Goal: Obtain resource: Download file/media

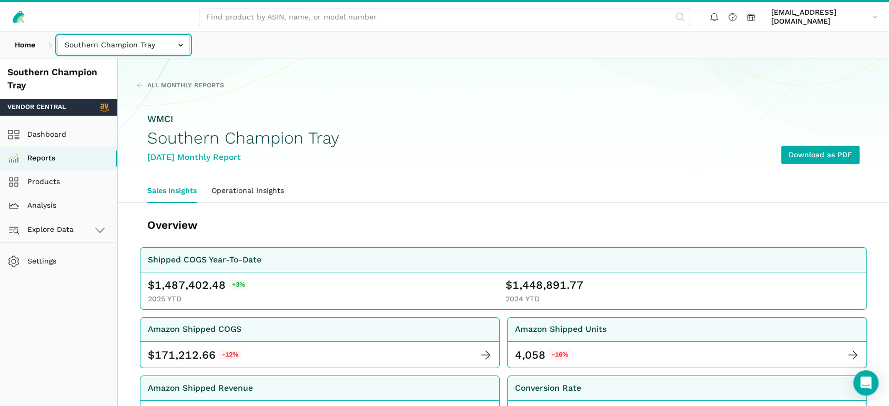
drag, startPoint x: 97, startPoint y: 45, endPoint x: 104, endPoint y: 46, distance: 7.4
click at [97, 45] on input "text" at bounding box center [123, 45] width 133 height 18
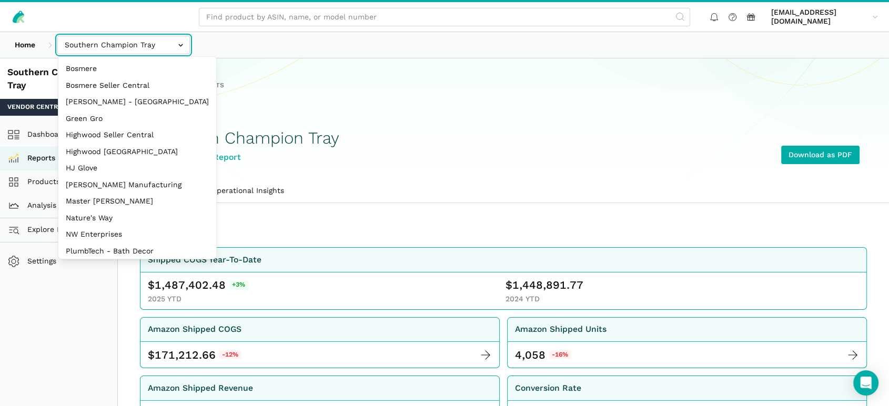
click at [104, 46] on input "text" at bounding box center [123, 45] width 133 height 18
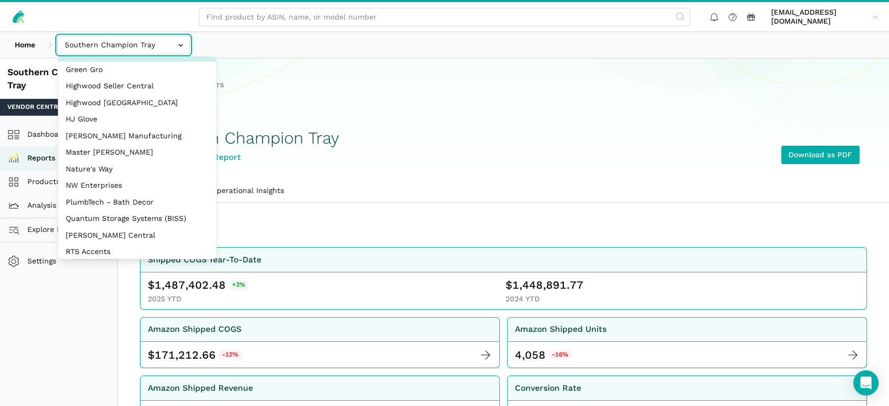
scroll to position [175, 0]
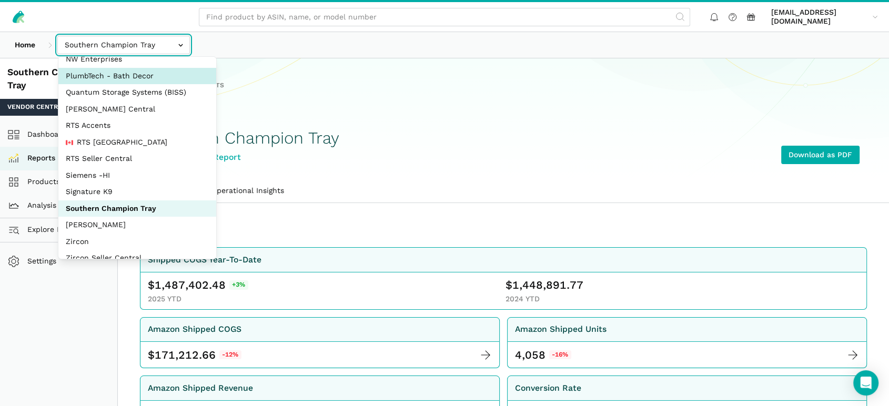
select select "AERDoKV8BDvS8KiCcFUdki7Z"
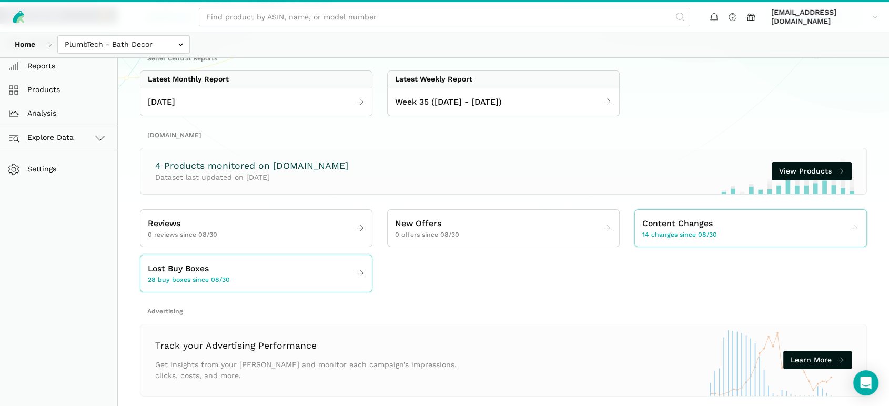
scroll to position [111, 0]
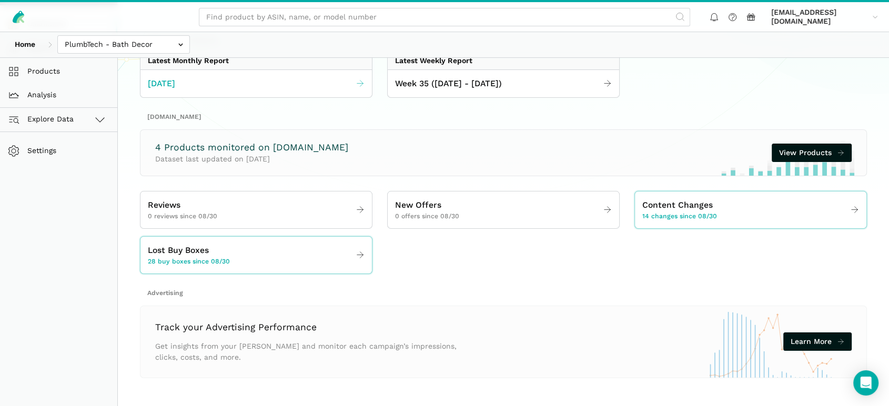
click at [222, 88] on link "[DATE]" at bounding box center [256, 84] width 232 height 21
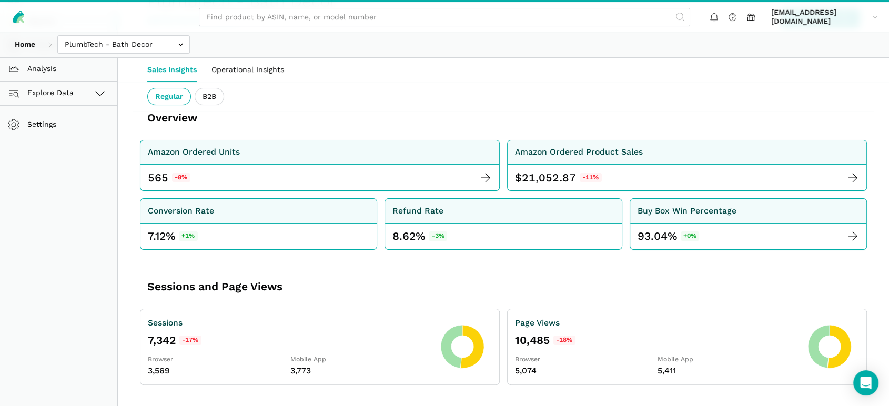
scroll to position [117, 0]
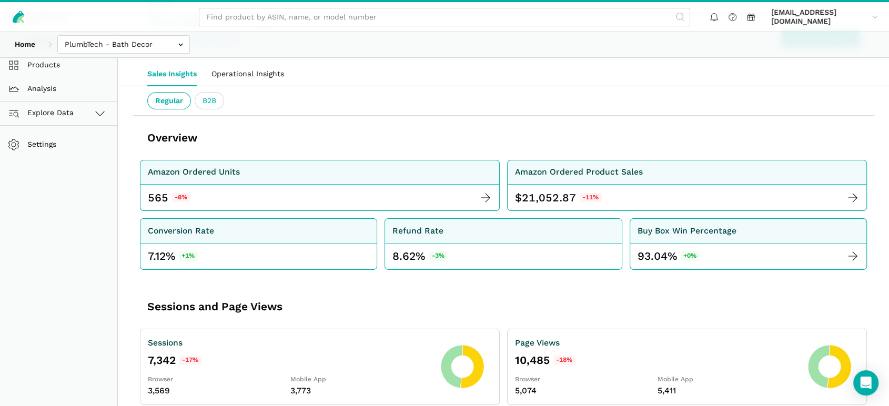
click at [214, 102] on ui-tab "B2B" at bounding box center [209, 101] width 29 height 18
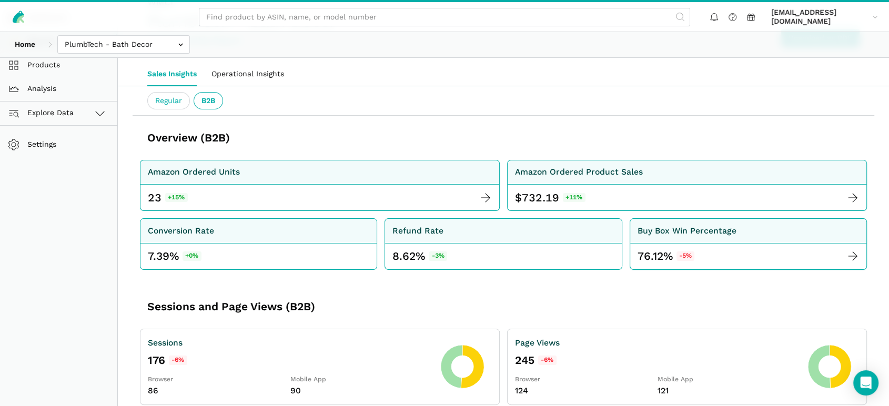
click at [163, 101] on ui-tab "Regular" at bounding box center [168, 101] width 43 height 18
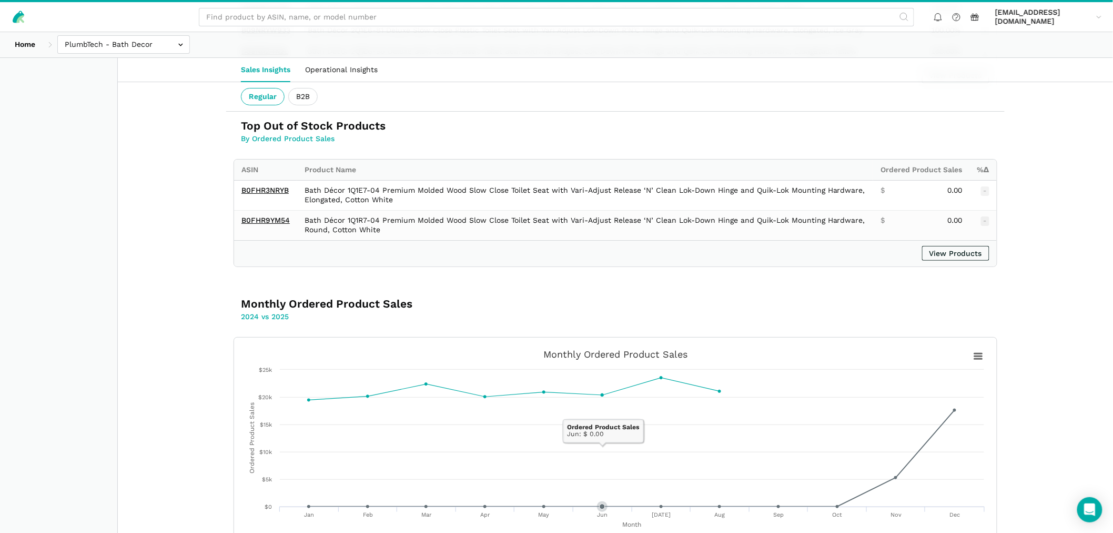
scroll to position [1758, 0]
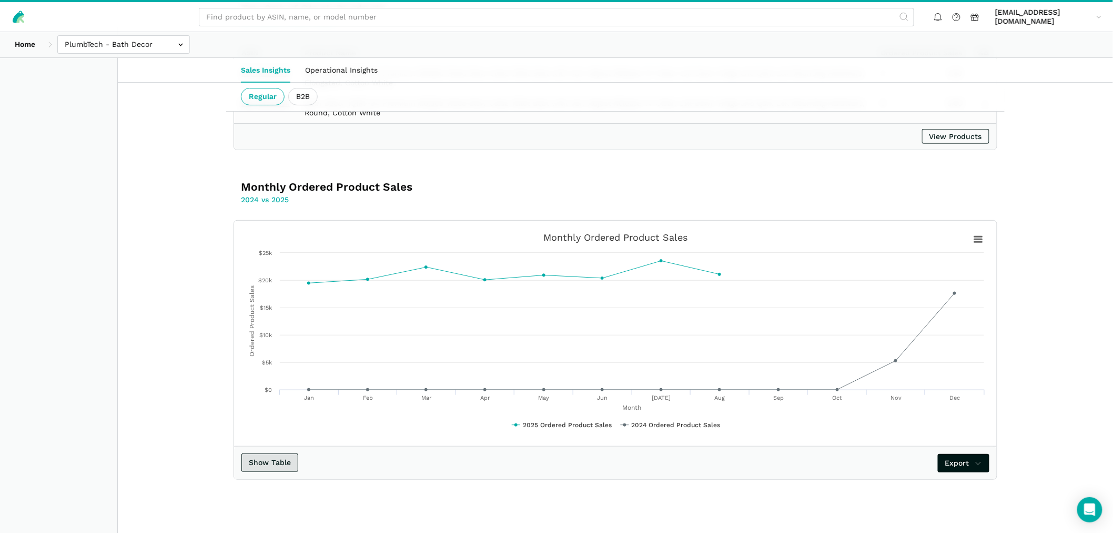
drag, startPoint x: 277, startPoint y: 454, endPoint x: 303, endPoint y: 455, distance: 25.8
click at [277, 406] on button "Show Table" at bounding box center [270, 462] width 57 height 18
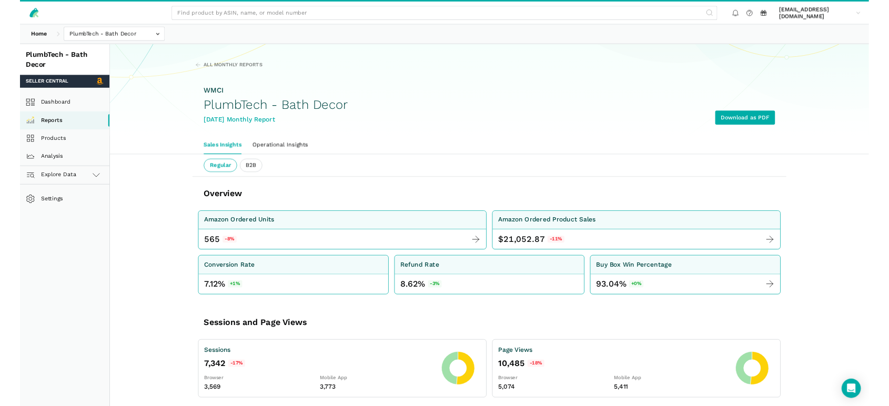
scroll to position [0, 0]
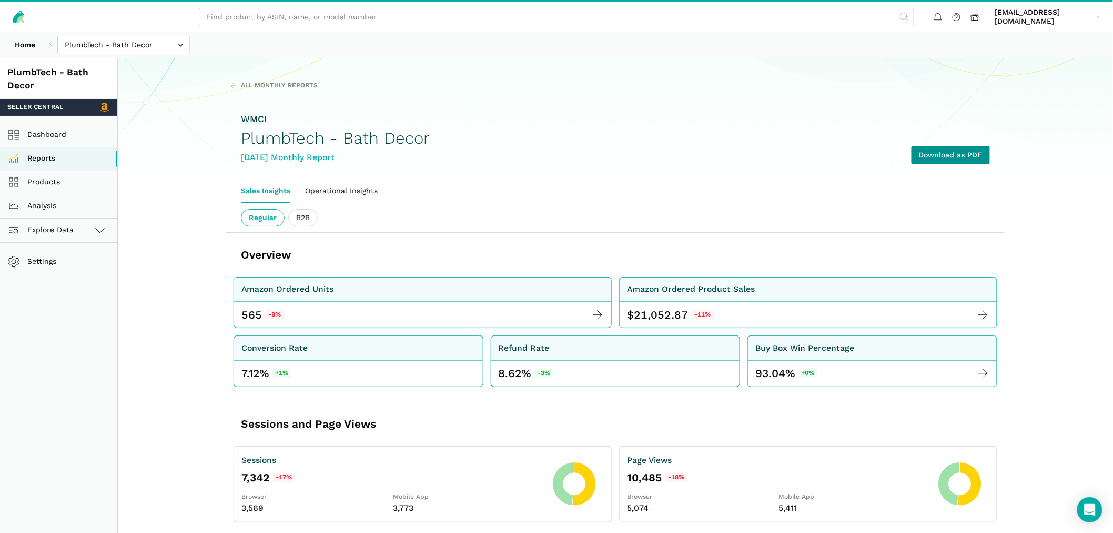
click at [889, 157] on link "Download as PDF" at bounding box center [951, 155] width 78 height 18
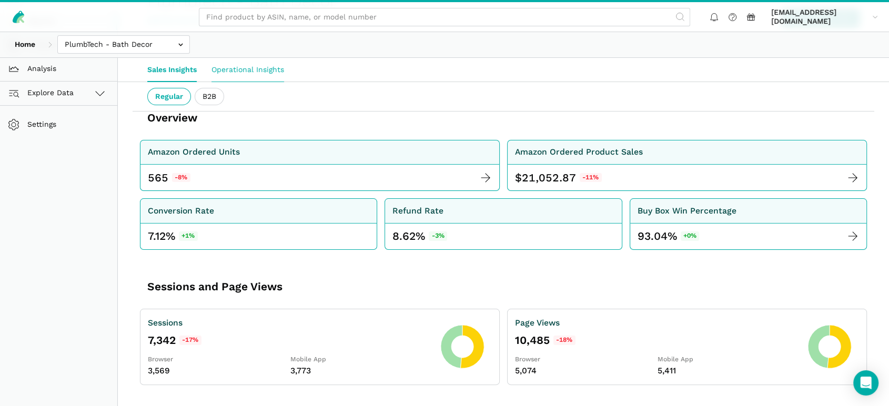
scroll to position [117, 0]
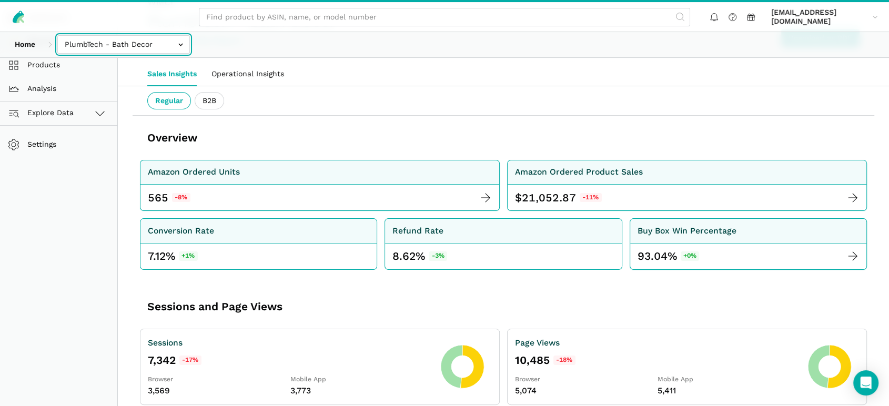
click at [132, 47] on input "text" at bounding box center [123, 44] width 133 height 18
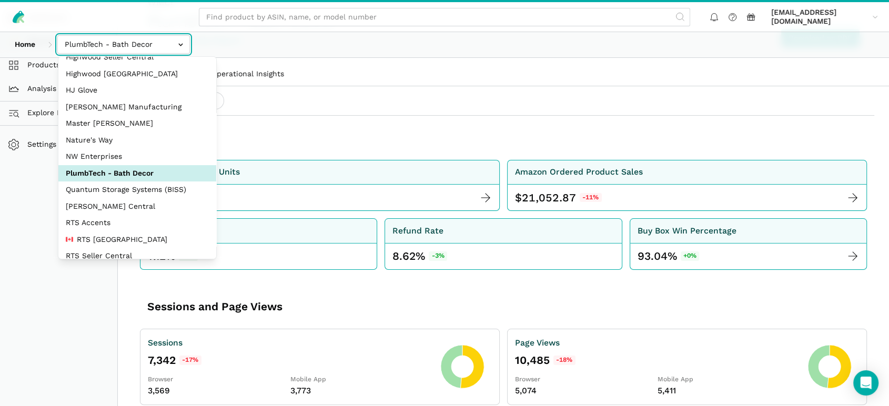
scroll to position [0, 0]
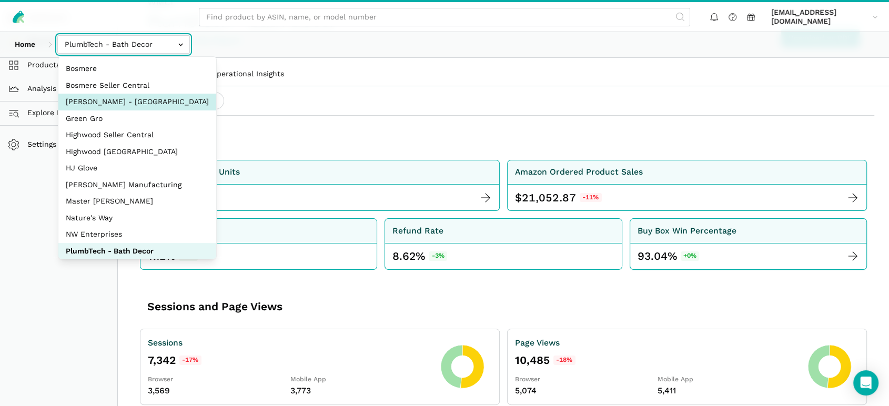
select select "cwer81XVCZRsWuHyBkAKjT9F"
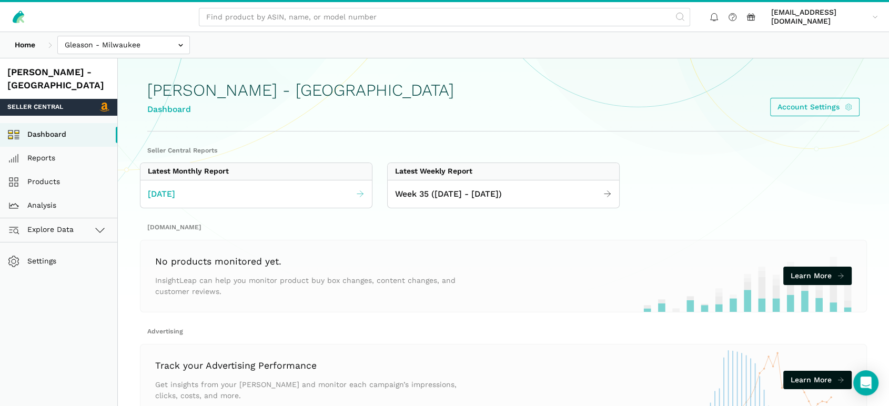
click at [175, 193] on span "[DATE]" at bounding box center [161, 194] width 27 height 13
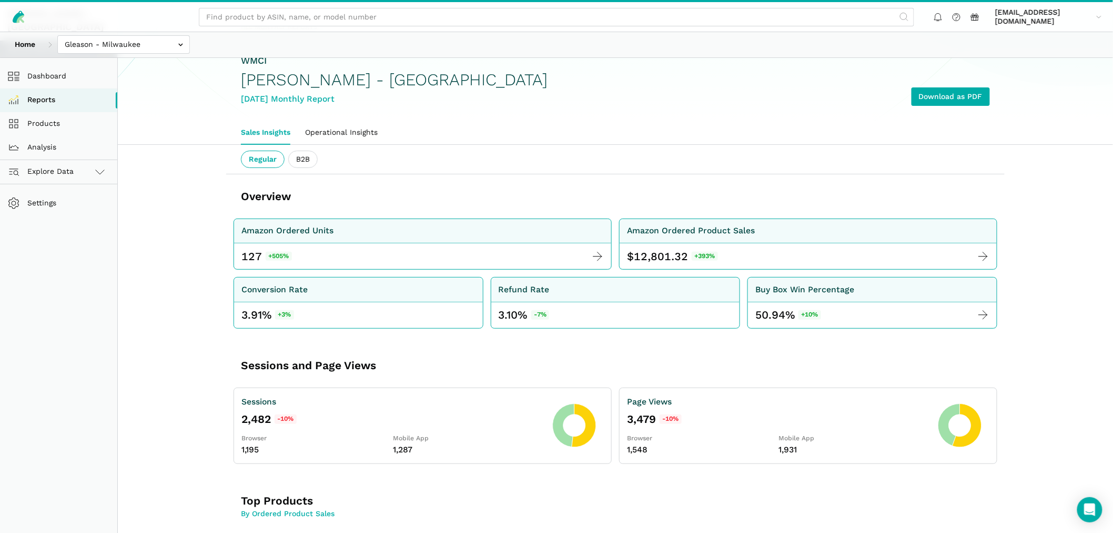
scroll to position [117, 0]
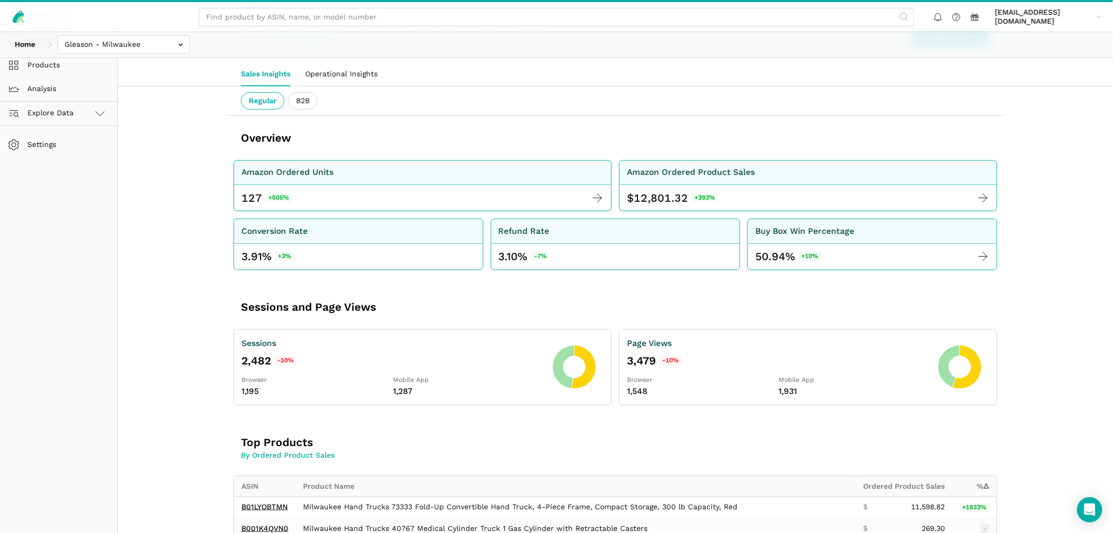
click at [449, 142] on div "Overview" at bounding box center [395, 137] width 308 height 15
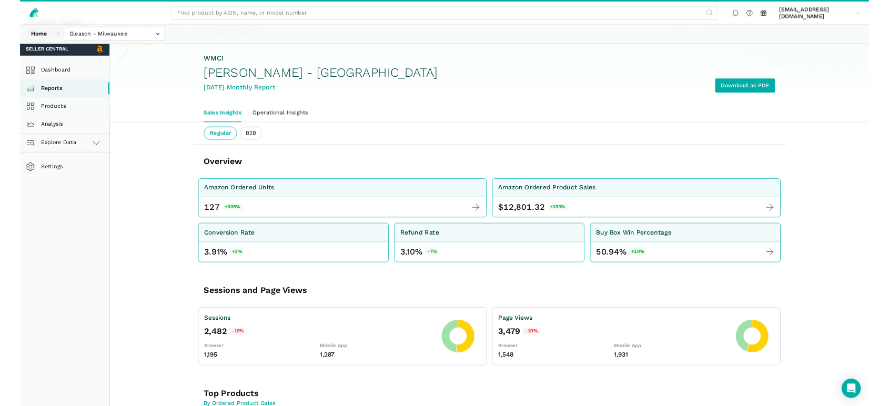
scroll to position [0, 0]
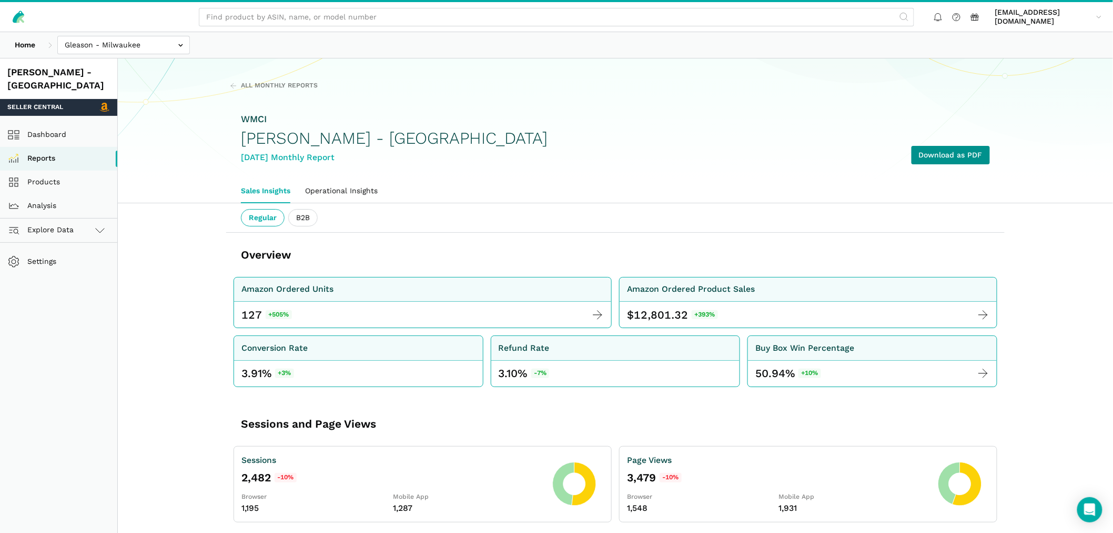
click at [889, 153] on link "Download as PDF" at bounding box center [951, 155] width 78 height 18
click at [889, 156] on link "Download as PDF" at bounding box center [951, 155] width 78 height 18
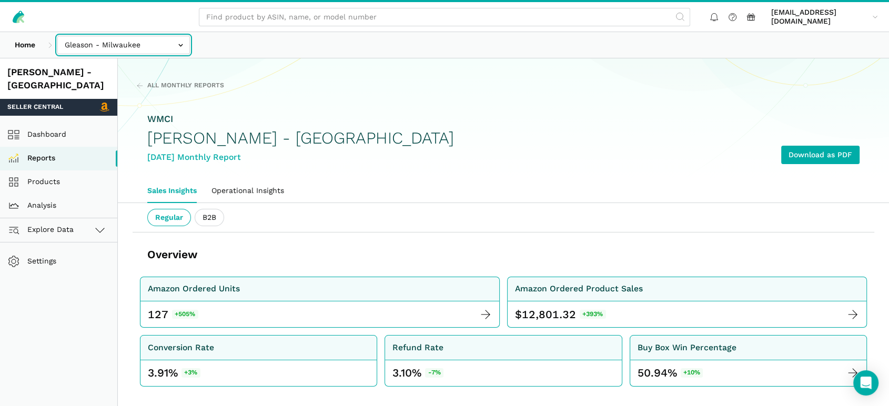
click at [104, 44] on input "text" at bounding box center [123, 45] width 133 height 18
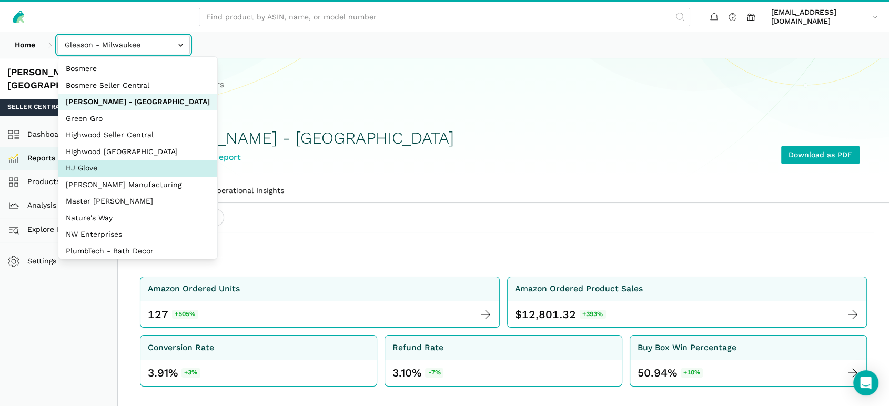
select select "t73pakFGjHrSAecWWVXzpEW4"
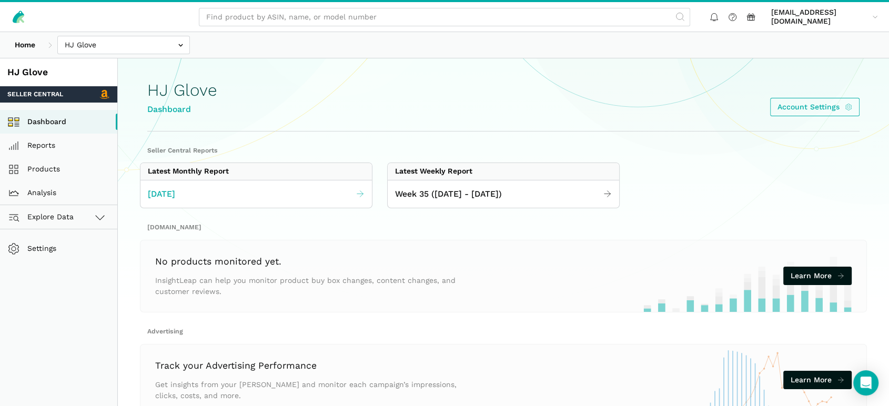
click at [175, 194] on span "[DATE]" at bounding box center [161, 194] width 27 height 13
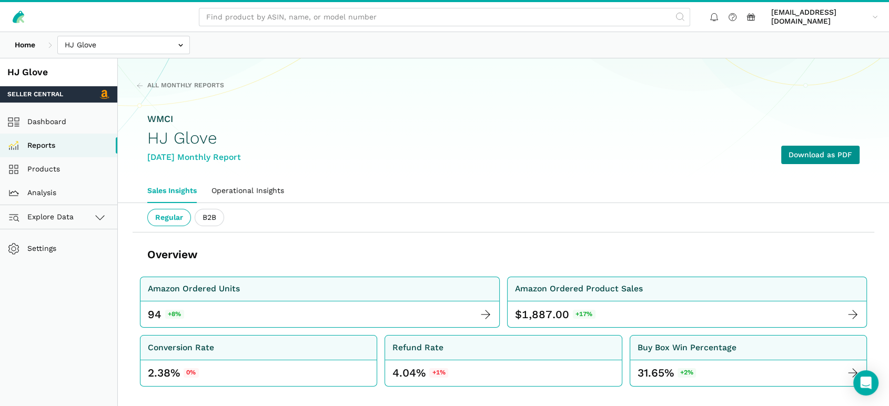
click at [827, 155] on link "Download as PDF" at bounding box center [820, 155] width 78 height 18
click at [844, 96] on div "All Monthly Reports WMCI HJ Glove August 2025 Monthly Report Download as PDF" at bounding box center [503, 130] width 771 height 98
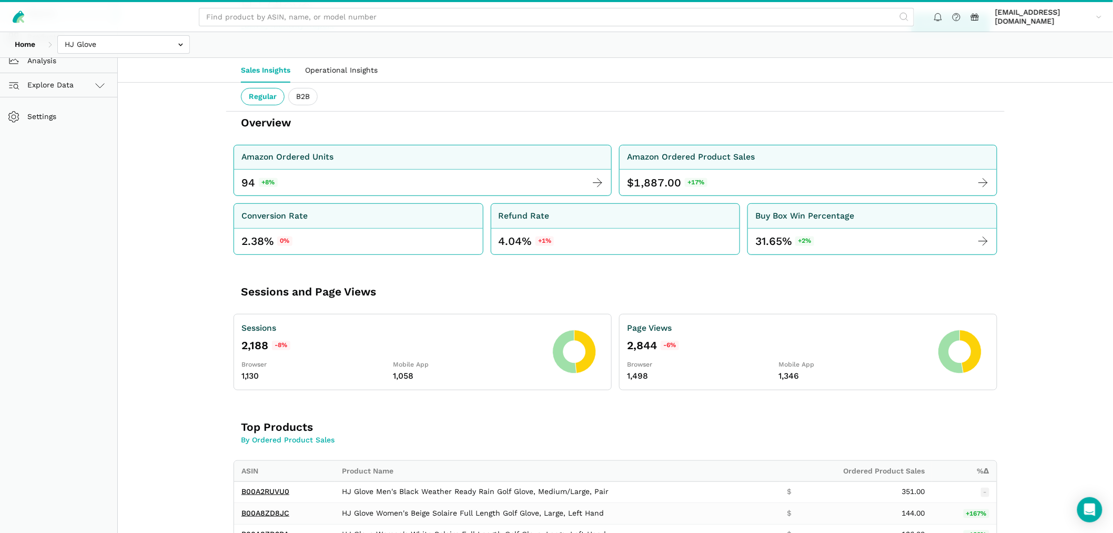
scroll to position [113, 0]
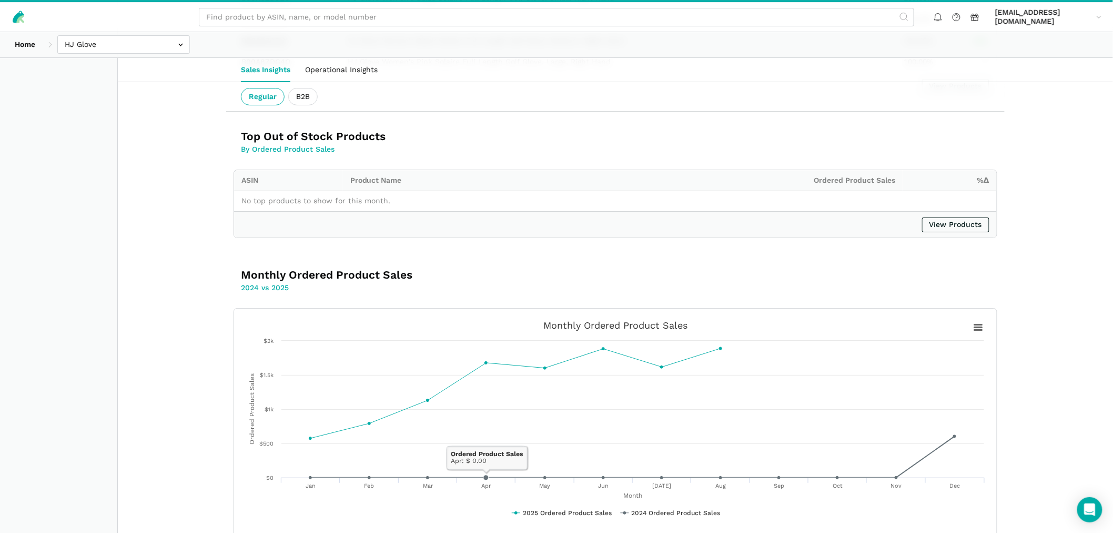
scroll to position [1640, 0]
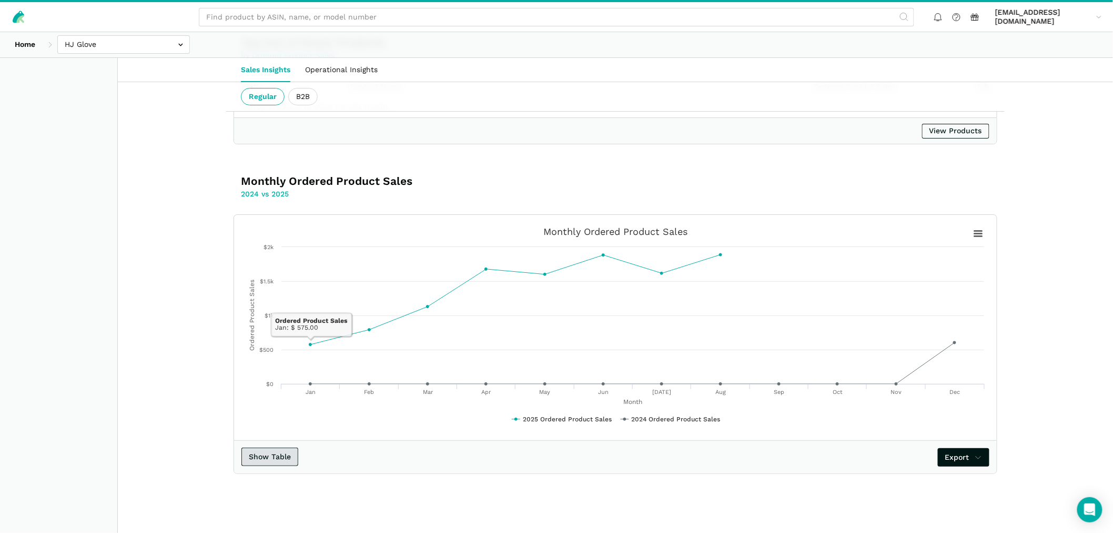
click at [275, 406] on button "Show Table" at bounding box center [270, 456] width 57 height 18
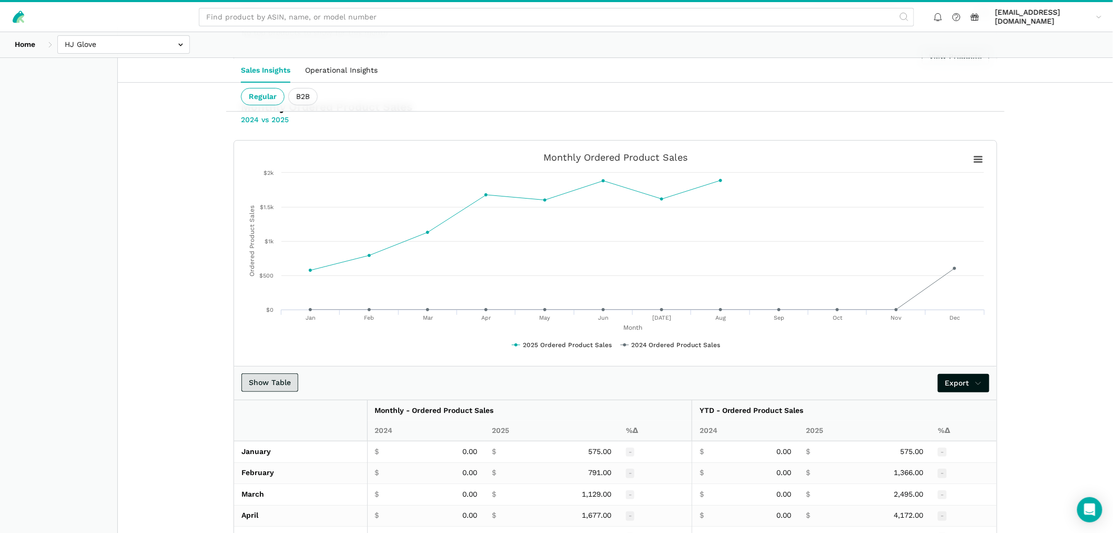
scroll to position [1699, 0]
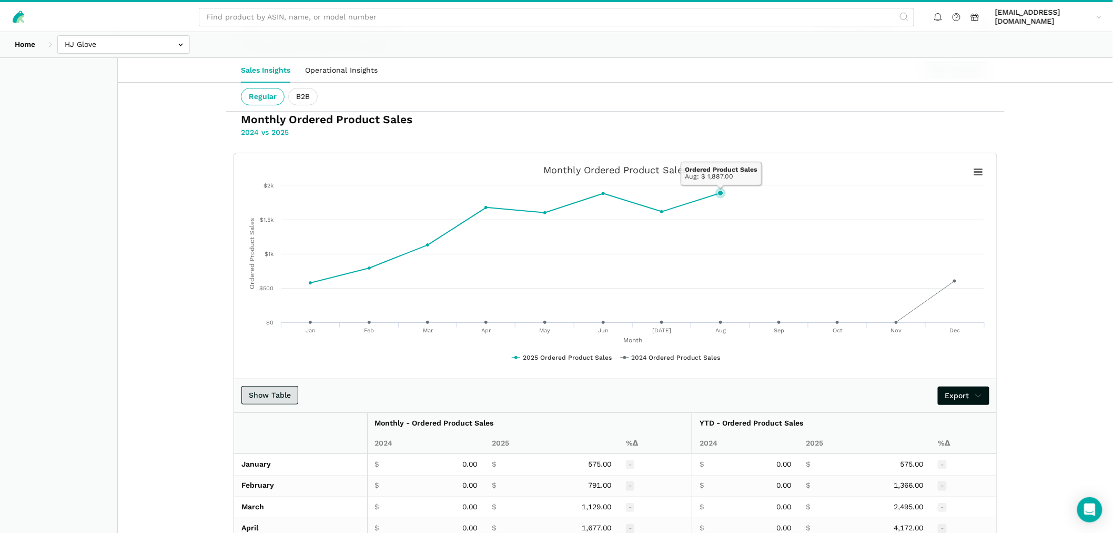
click at [727, 217] on rect at bounding box center [616, 265] width 748 height 210
click at [889, 176] on rect at bounding box center [978, 172] width 13 height 12
click at [722, 196] on icon at bounding box center [720, 192] width 5 height 5
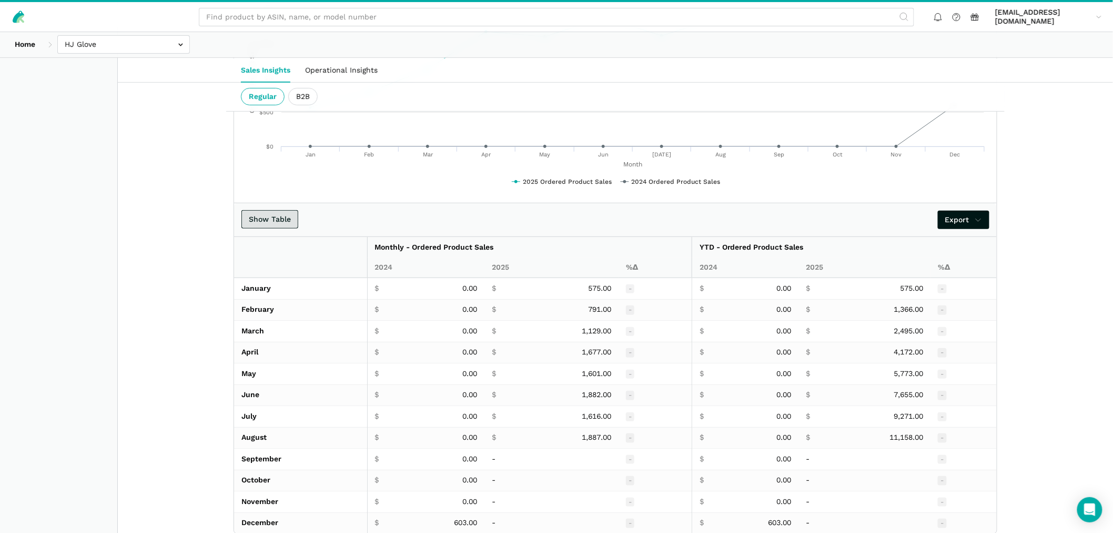
scroll to position [1933, 0]
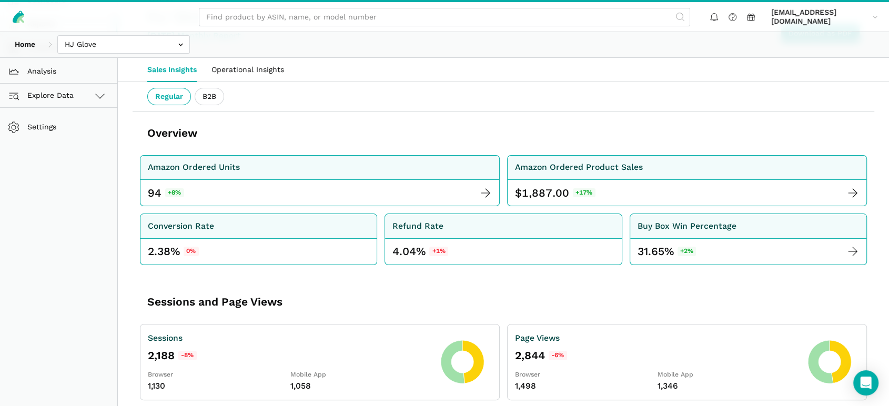
scroll to position [117, 0]
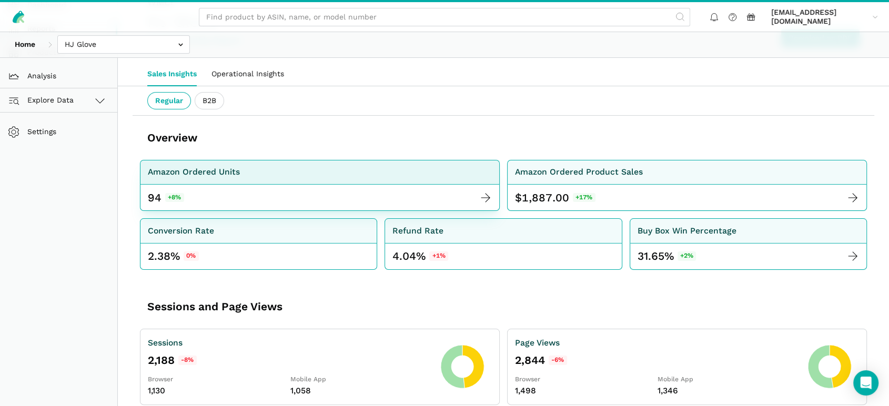
click at [411, 208] on div "94 +8%" at bounding box center [319, 198] width 359 height 26
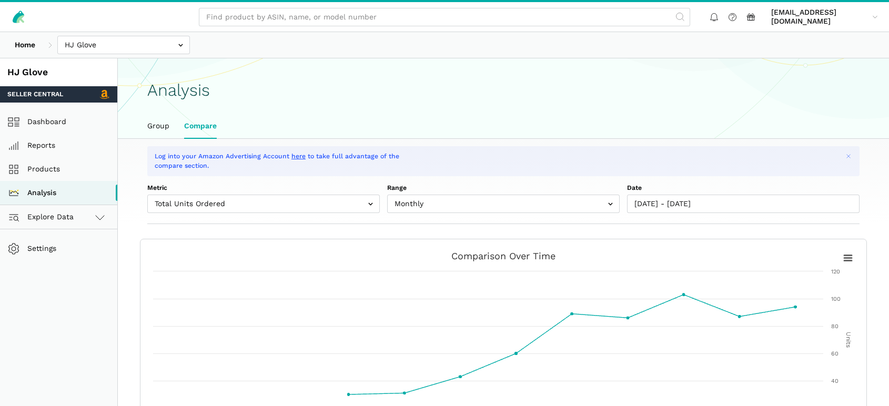
select select "total_units_ordered"
select select "Monthly"
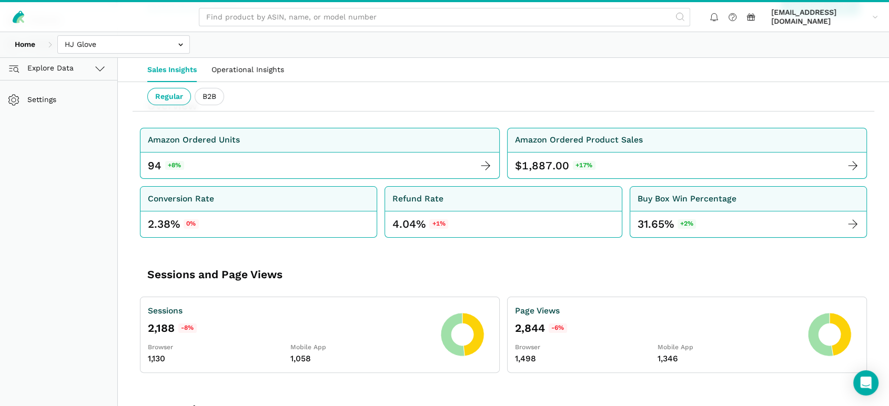
scroll to position [132, 0]
